Goal: Ask a question

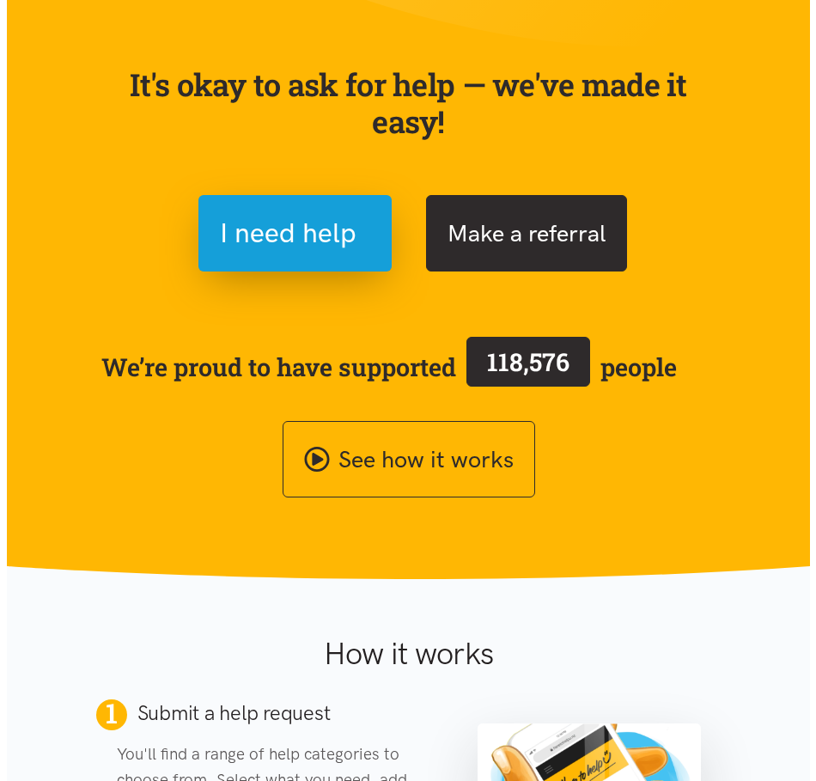
scroll to position [258, 0]
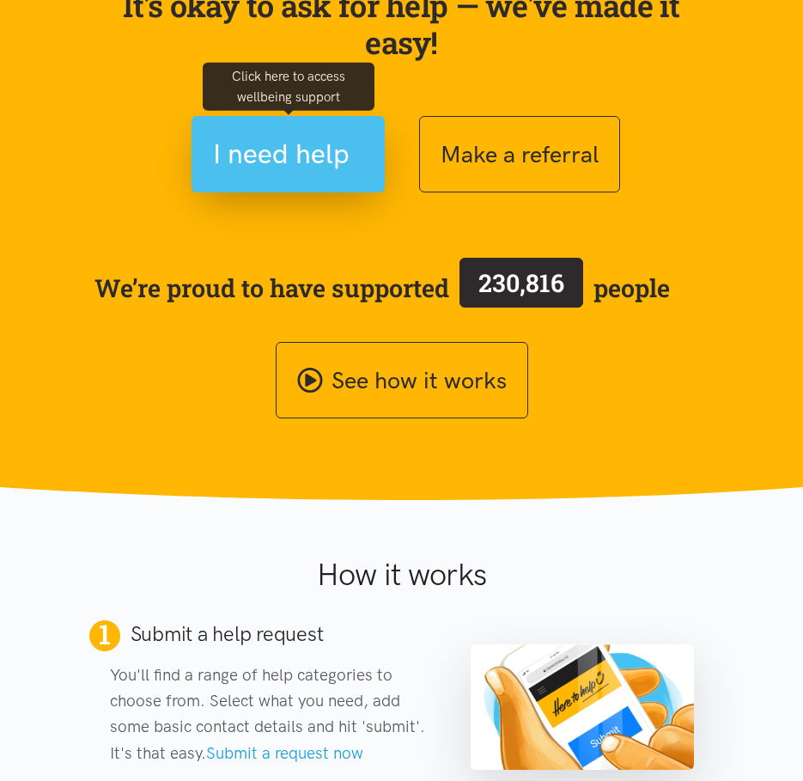
click at [280, 151] on span "I need help" at bounding box center [281, 154] width 137 height 44
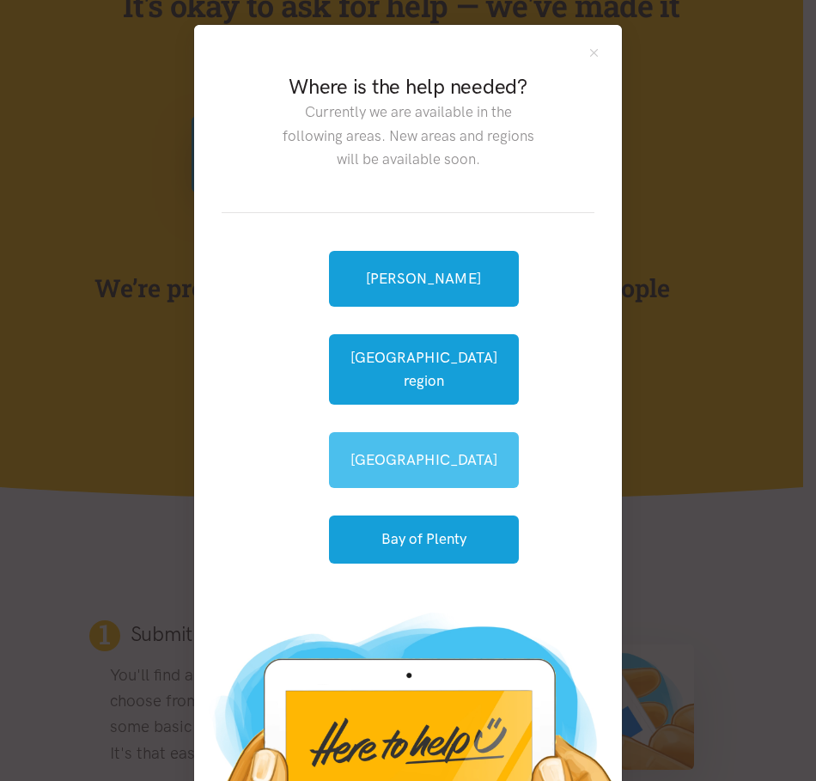
click at [384, 442] on link "[GEOGRAPHIC_DATA]" at bounding box center [424, 460] width 190 height 56
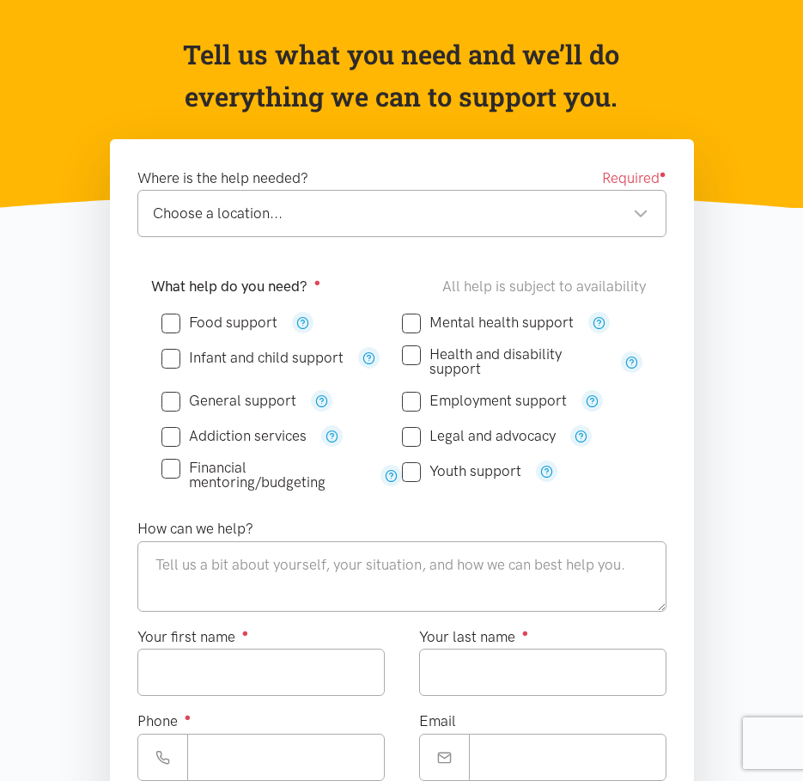
scroll to position [258, 0]
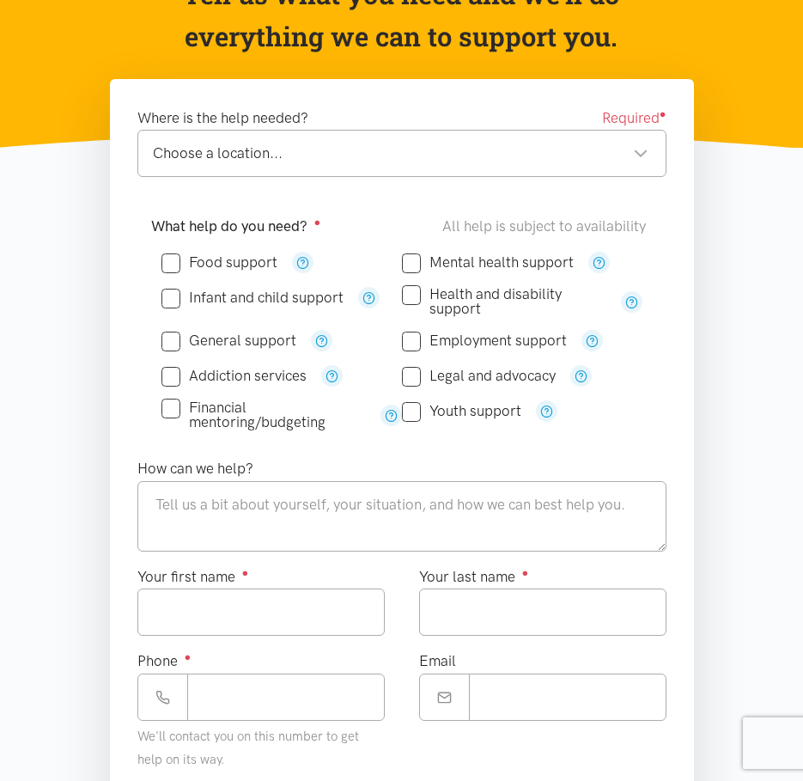
drag, startPoint x: 171, startPoint y: 263, endPoint x: 198, endPoint y: 251, distance: 30.0
click at [171, 262] on input "Food support" at bounding box center [220, 262] width 116 height 15
checkbox input "true"
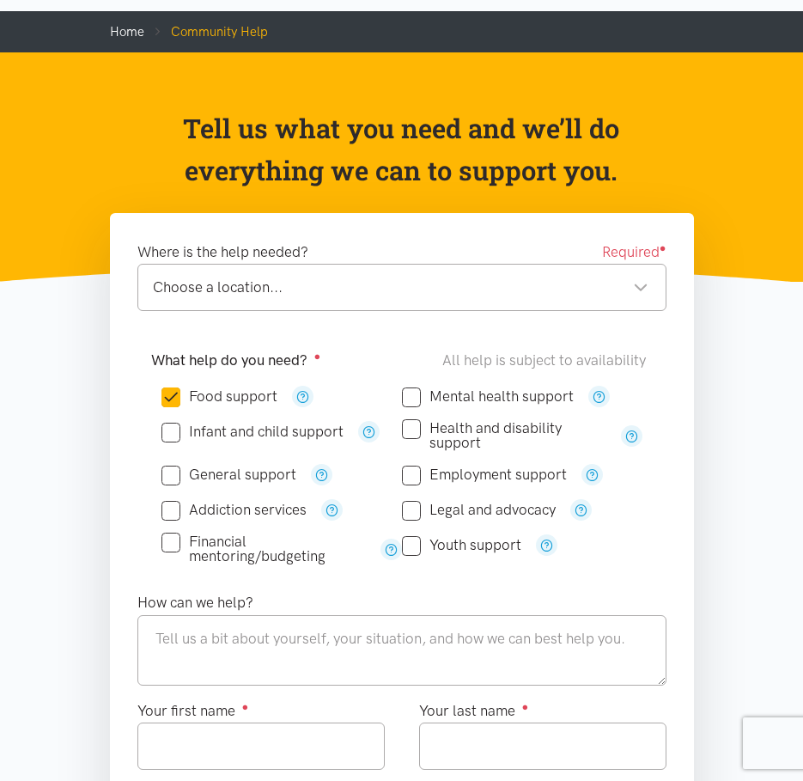
scroll to position [0, 0]
